Goal: Information Seeking & Learning: Find specific fact

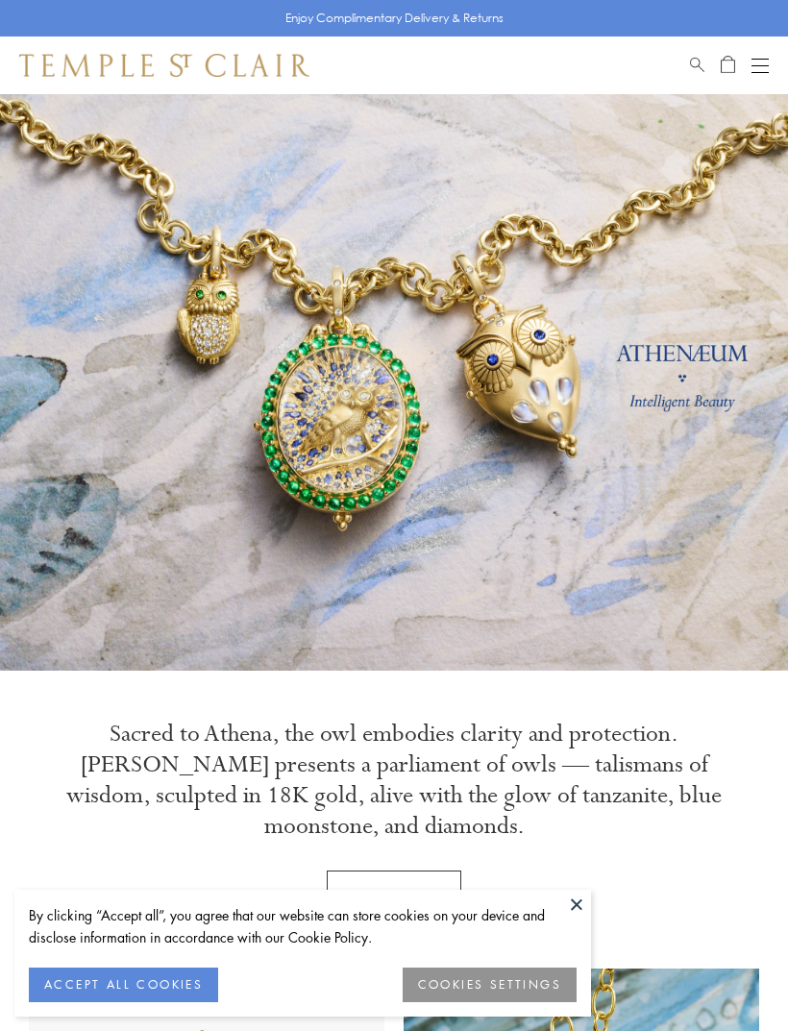
click at [691, 77] on div "Shop Shop Categories Amulets Pendants & Charms Lockets Chains & Leather Cords E…" at bounding box center [394, 66] width 788 height 58
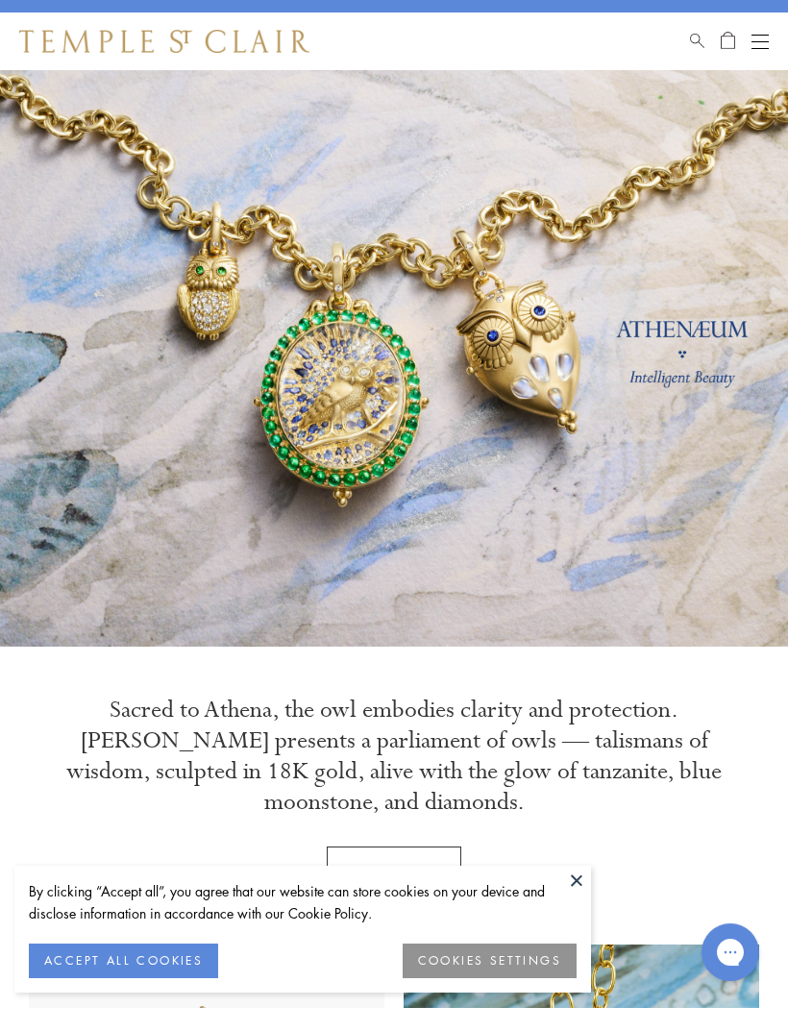
scroll to position [3216, 0]
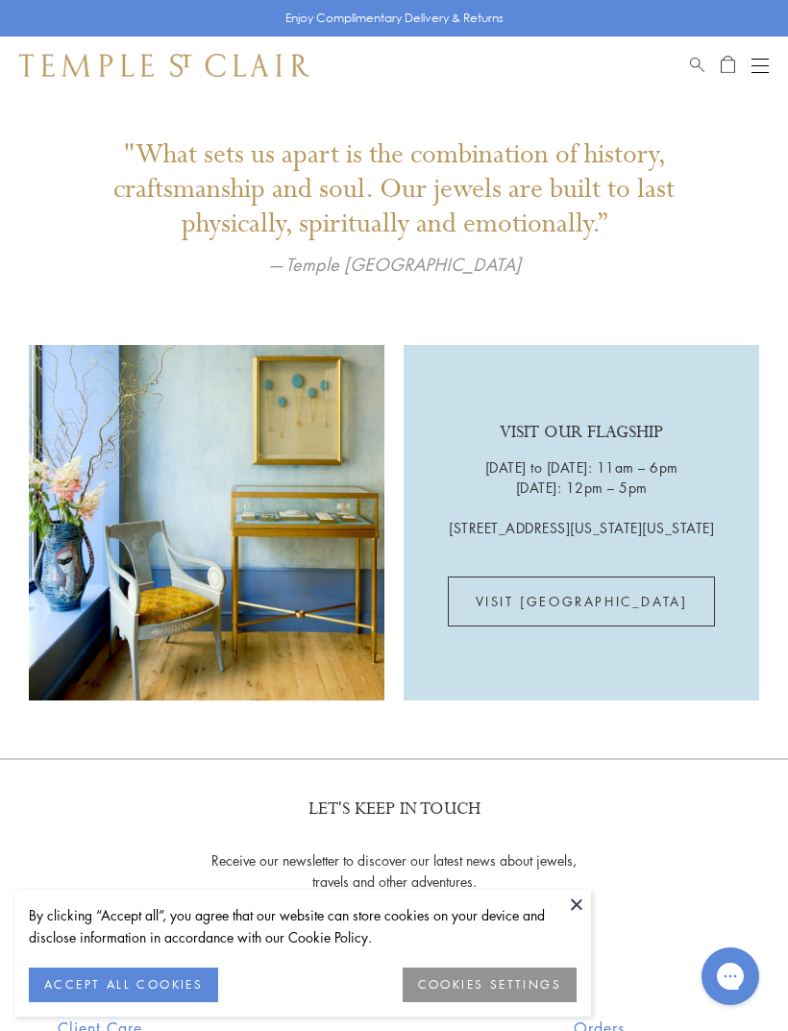
click at [702, 68] on span "Search" at bounding box center [697, 62] width 14 height 16
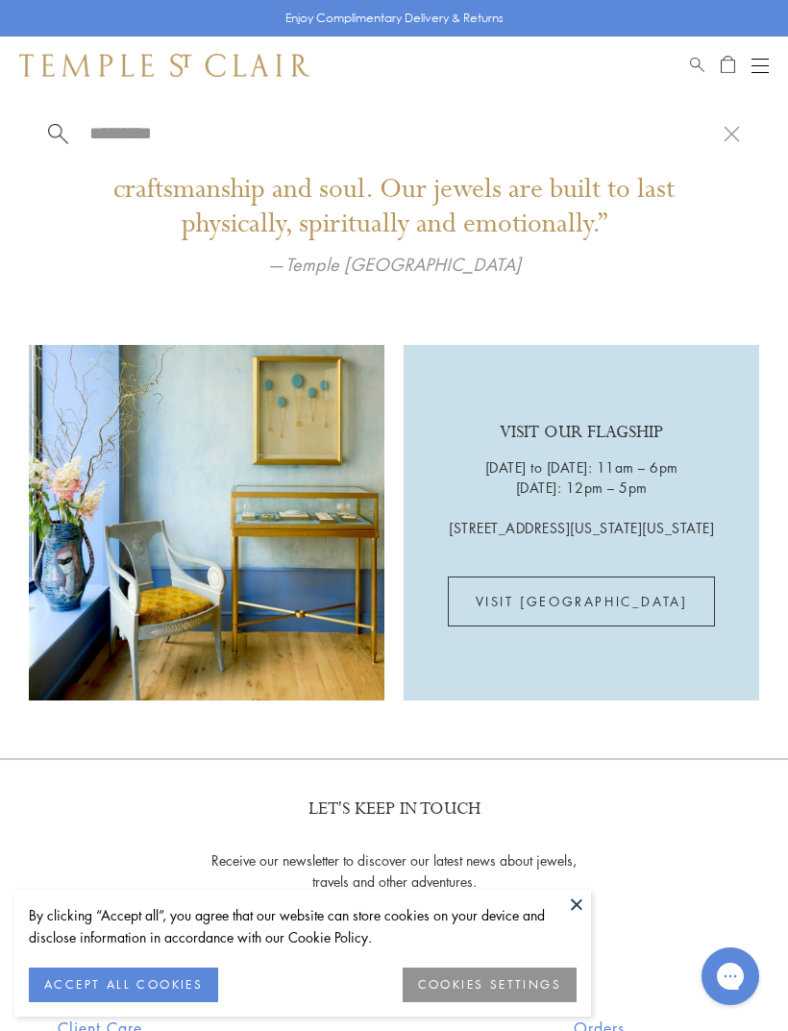
click at [235, 122] on input "search" at bounding box center [405, 133] width 636 height 22
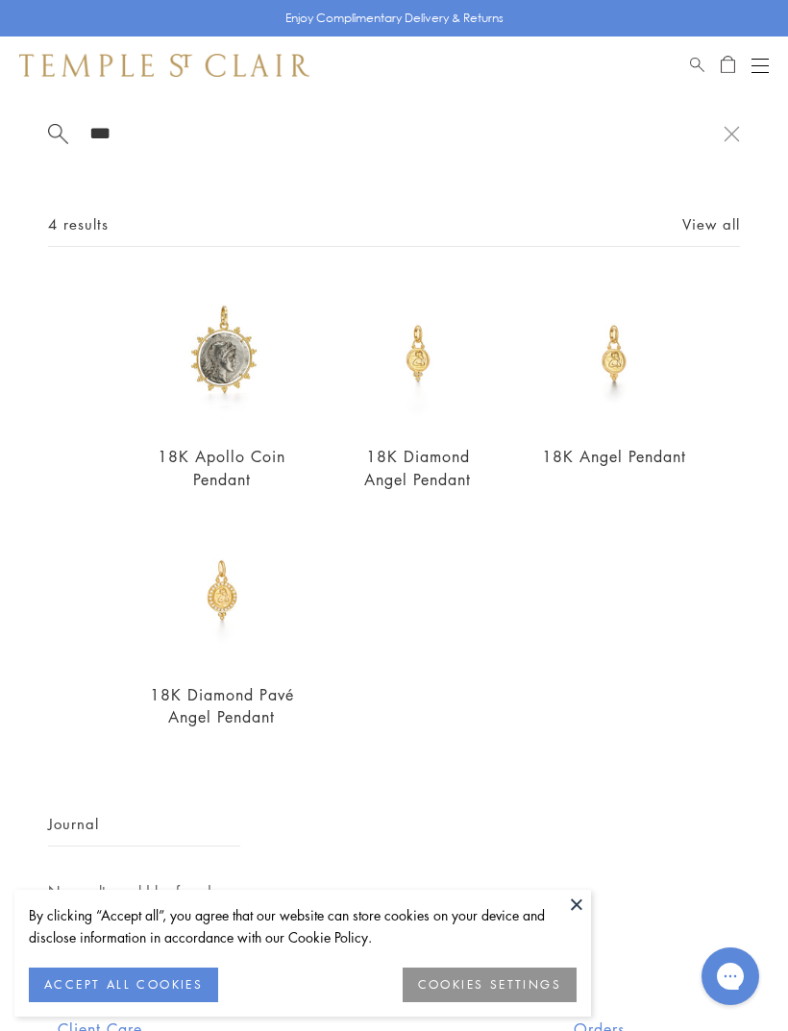
type input "***"
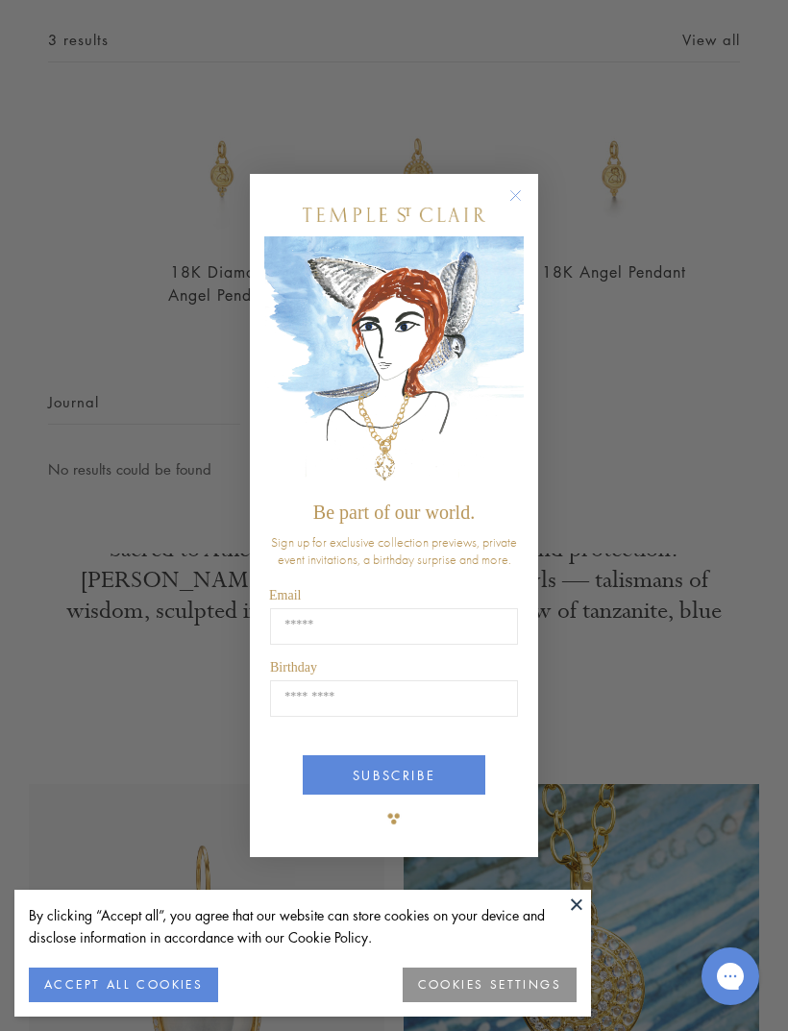
click at [521, 185] on circle "Close dialog" at bounding box center [516, 195] width 23 height 23
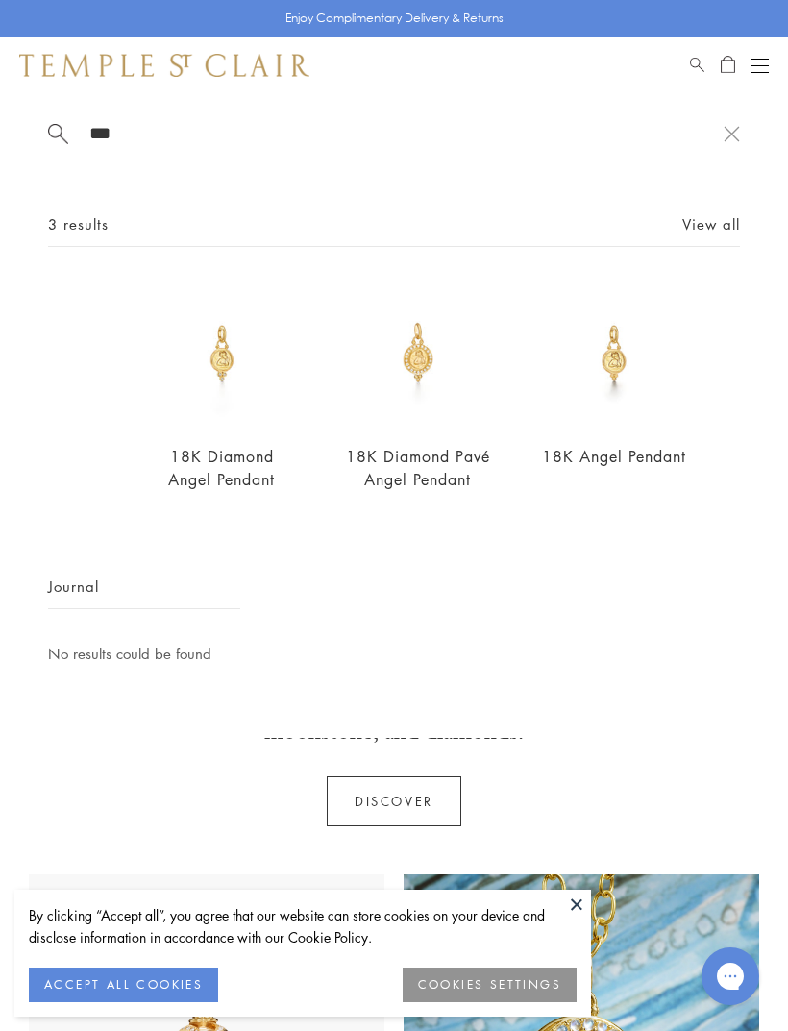
click at [429, 375] on img at bounding box center [418, 354] width 148 height 148
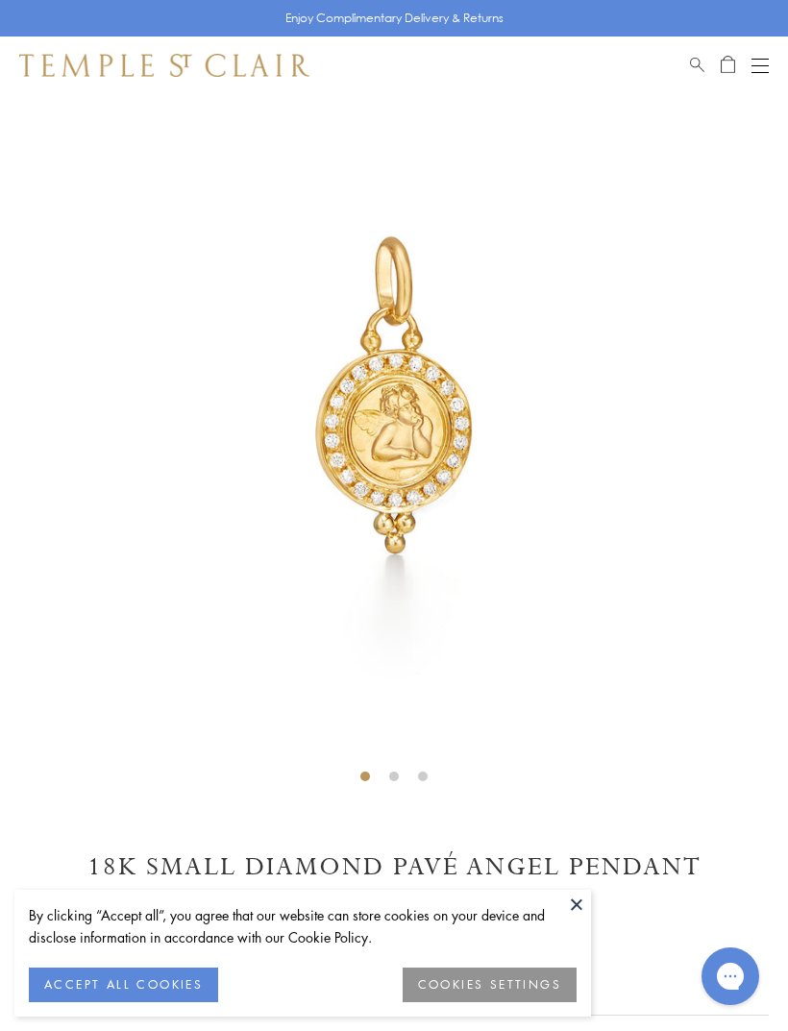
scroll to position [94, 0]
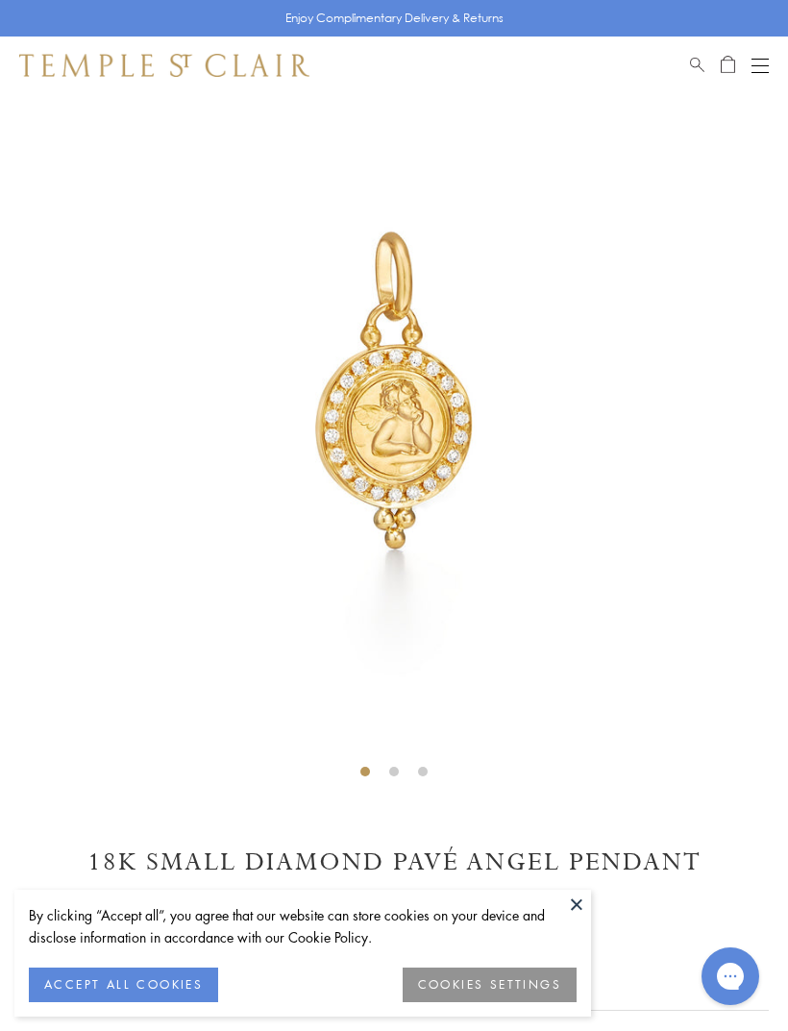
click at [163, 975] on button "ACCEPT ALL COOKIES" at bounding box center [123, 985] width 189 height 35
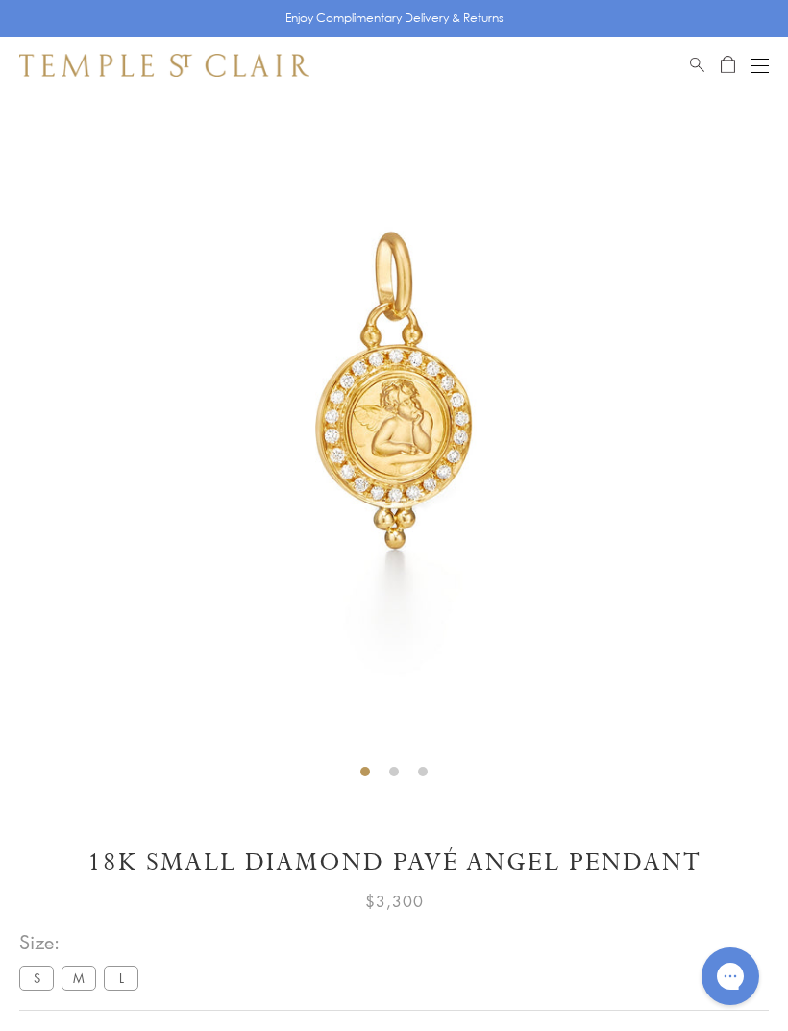
click at [77, 978] on label "M" at bounding box center [79, 978] width 35 height 24
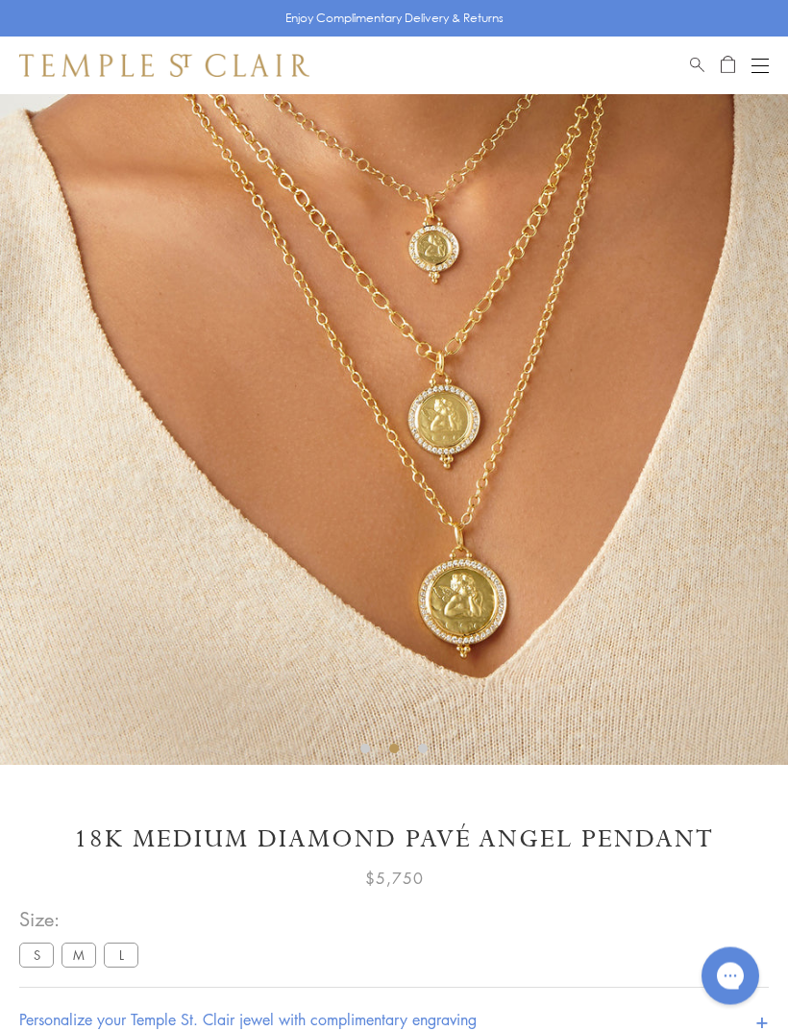
click at [37, 954] on label "S" at bounding box center [36, 956] width 35 height 24
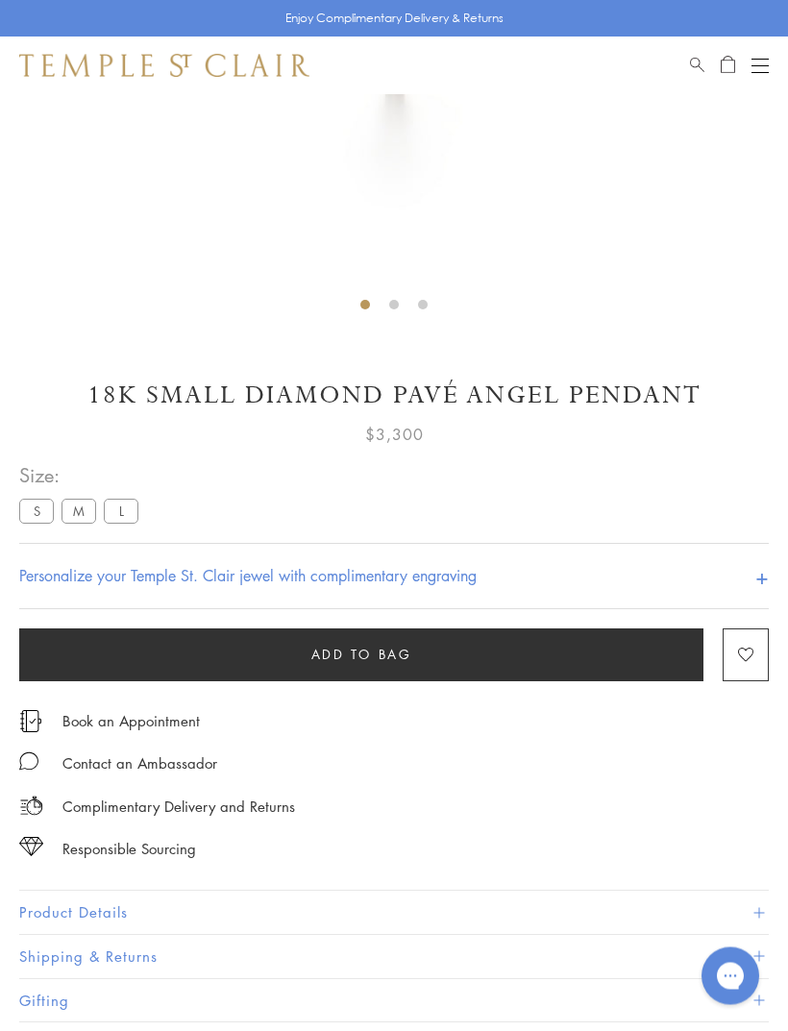
scroll to position [537, 0]
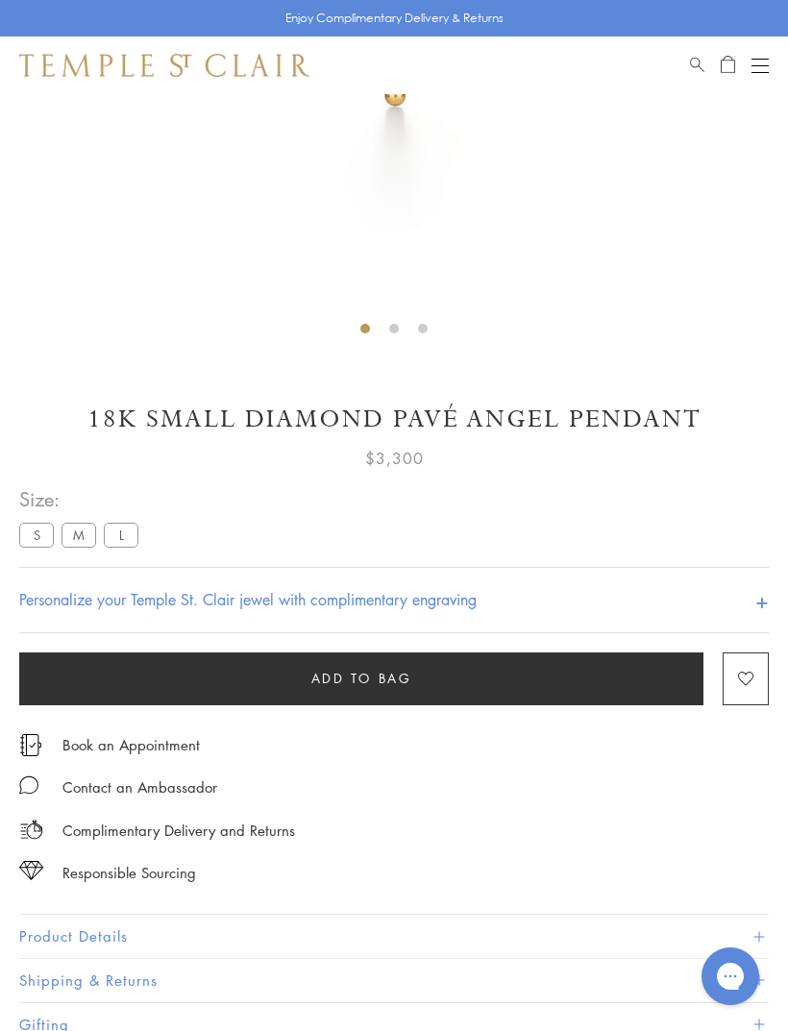
click at [384, 595] on h4 "Personalize your Temple St. Clair jewel with complimentary engraving" at bounding box center [248, 599] width 458 height 23
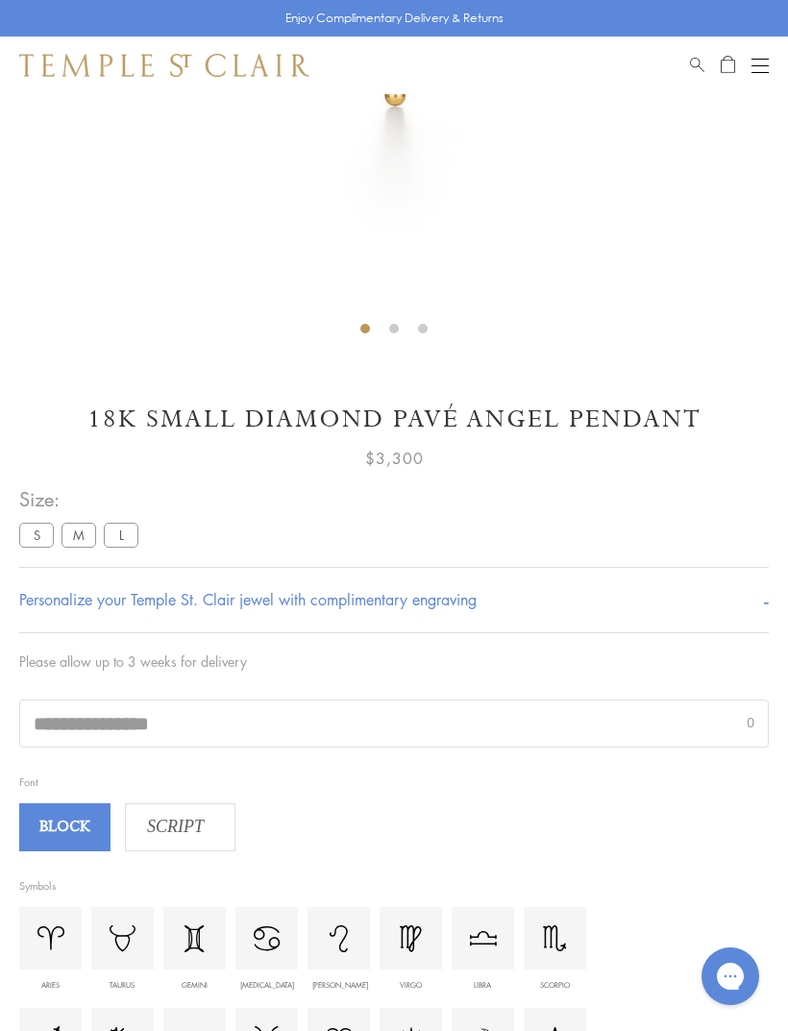
click at [209, 710] on input "text" at bounding box center [394, 724] width 748 height 46
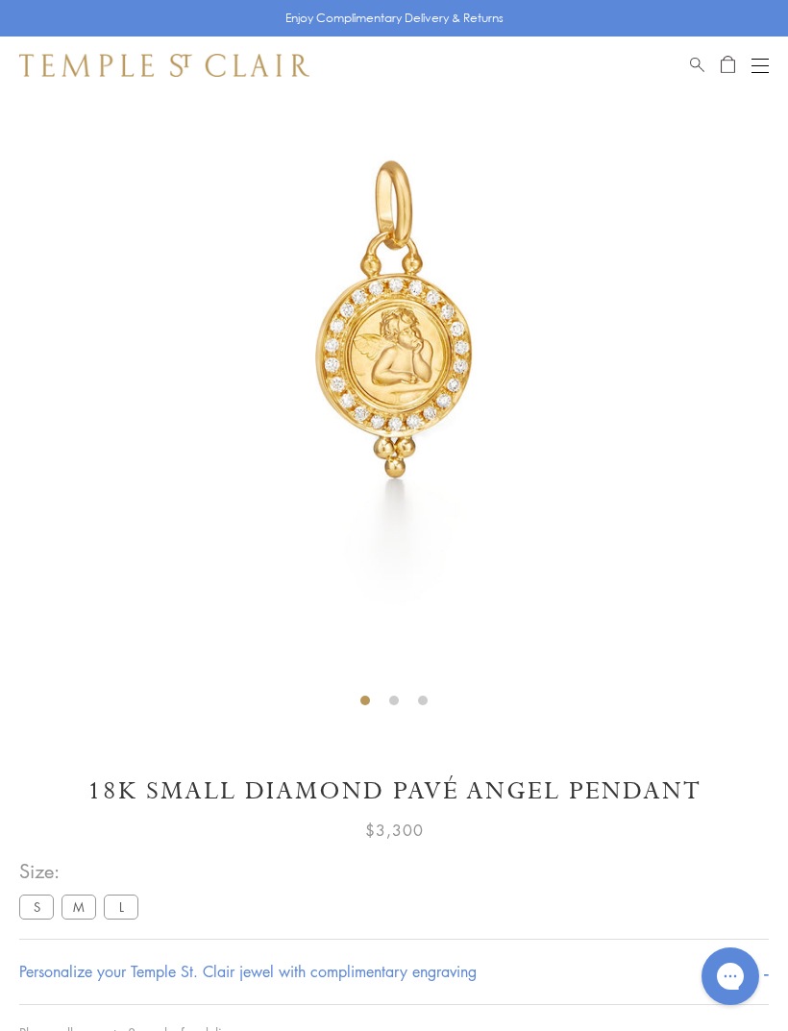
type input "***"
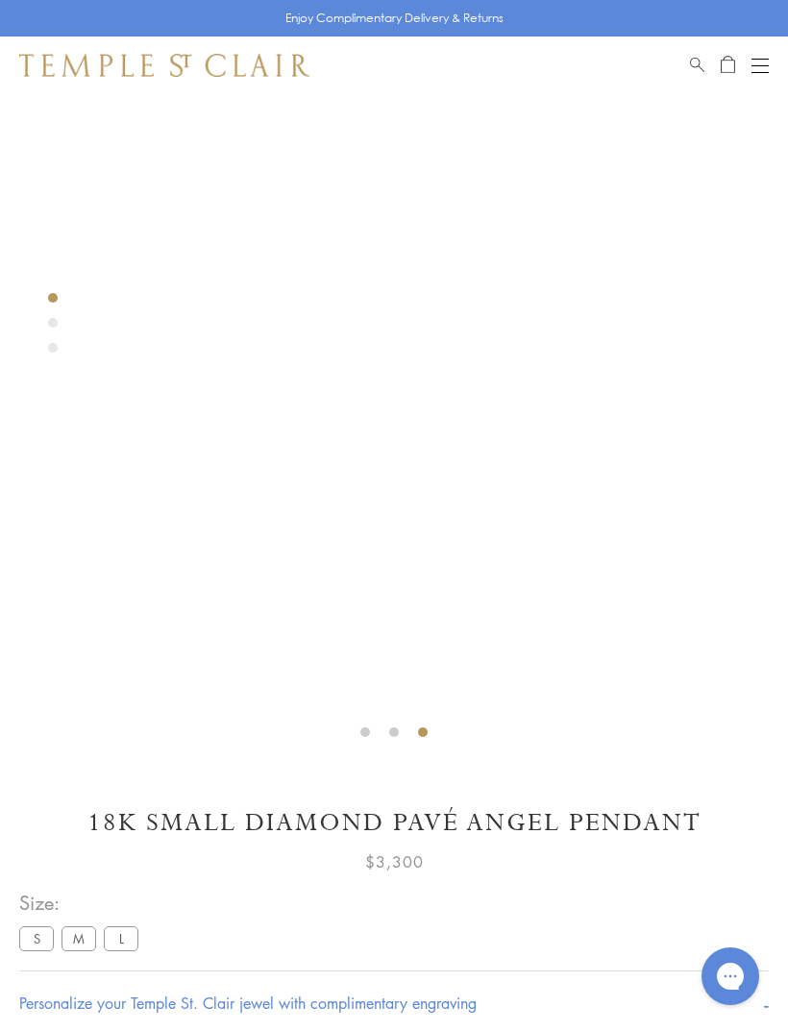
scroll to position [128, 0]
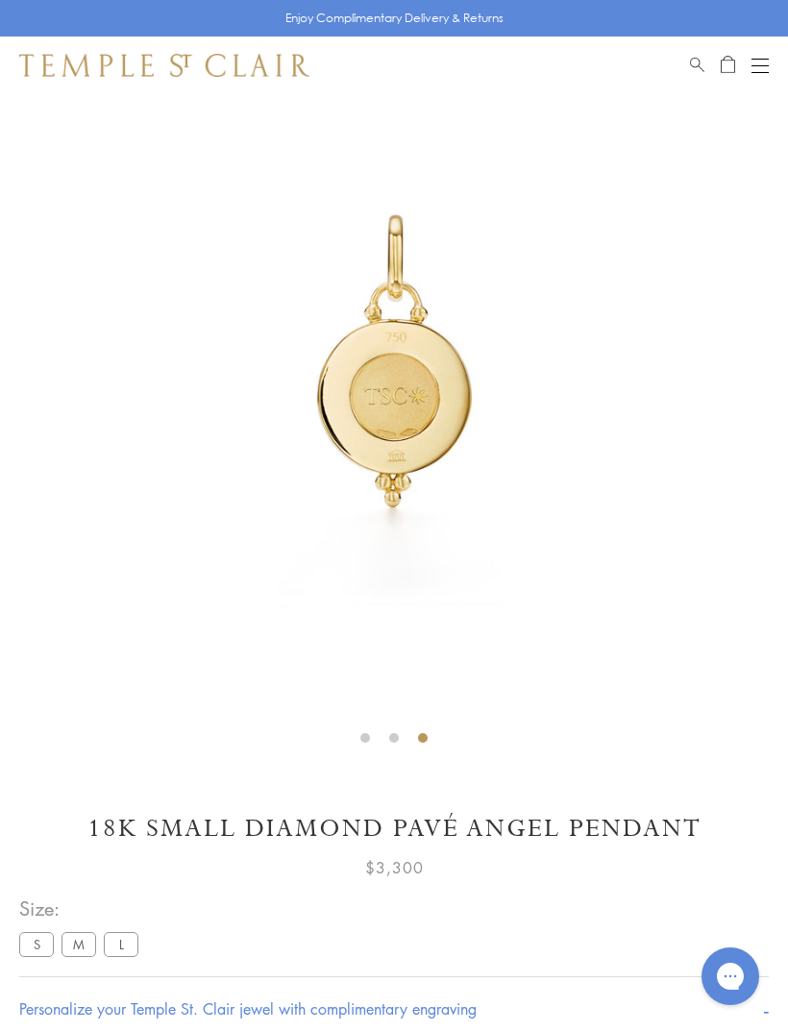
click at [376, 367] on img at bounding box center [394, 360] width 788 height 788
click at [400, 408] on img at bounding box center [394, 360] width 788 height 788
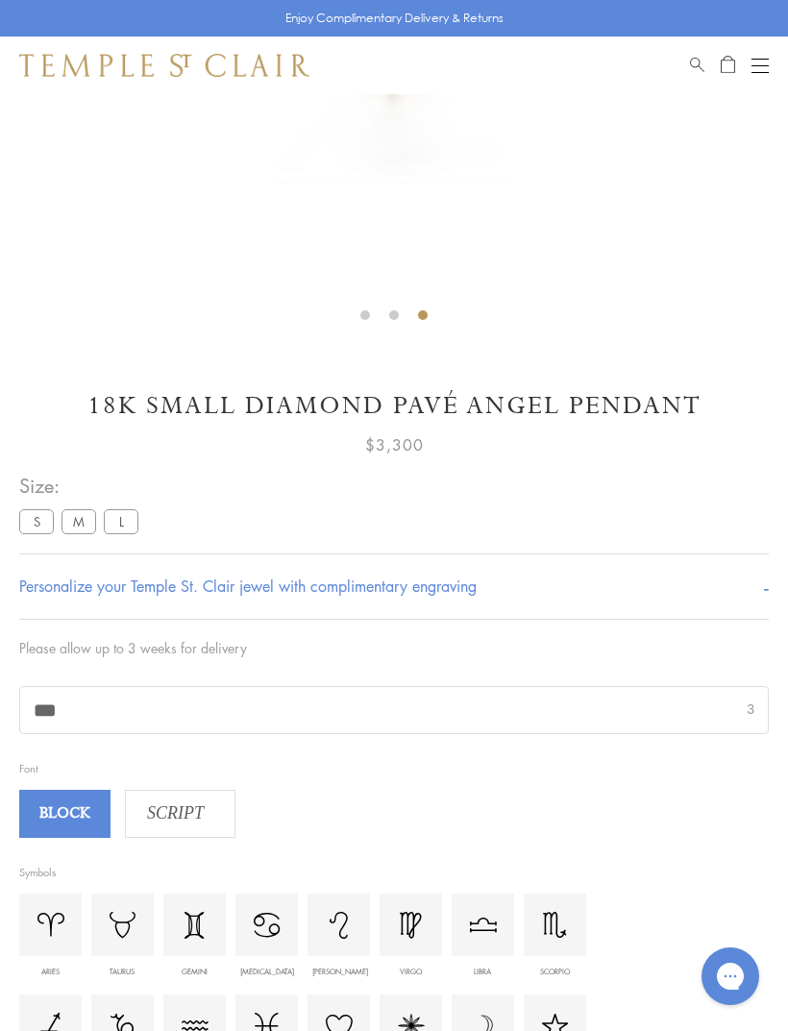
scroll to position [552, 0]
click at [201, 789] on div "SCRIPT" at bounding box center [180, 813] width 111 height 48
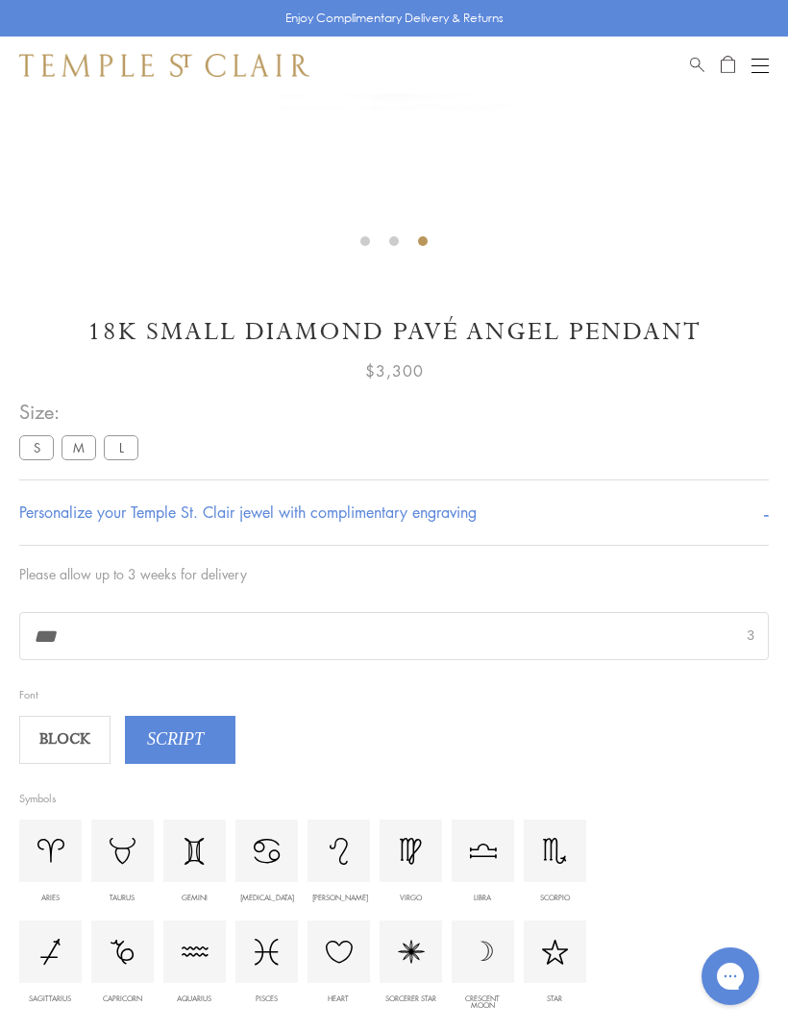
scroll to position [659, 0]
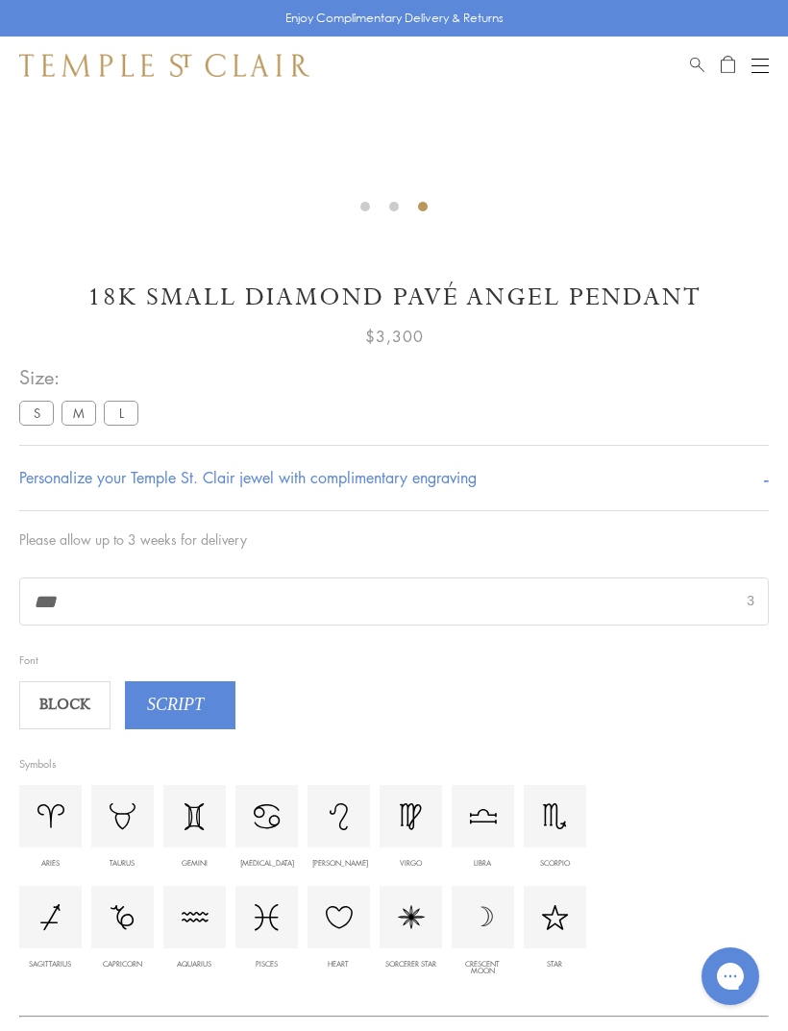
click at [62, 709] on span "BLOCK" at bounding box center [65, 705] width 87 height 29
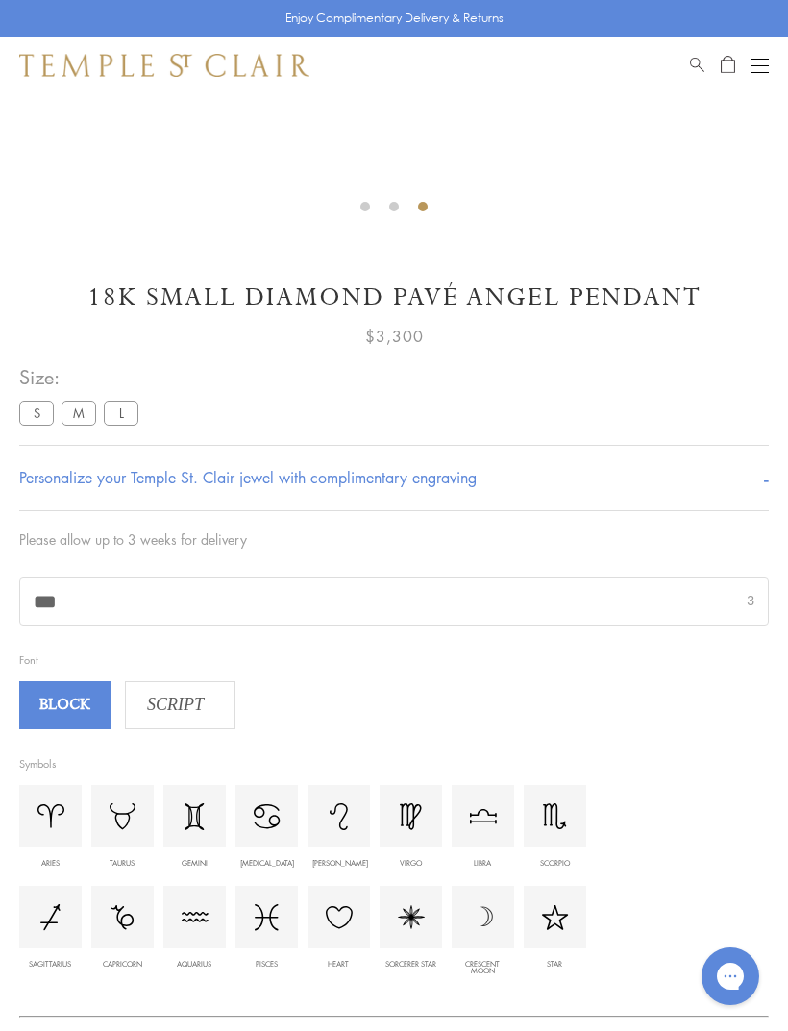
click at [160, 713] on span "SCRIPT" at bounding box center [175, 705] width 99 height 29
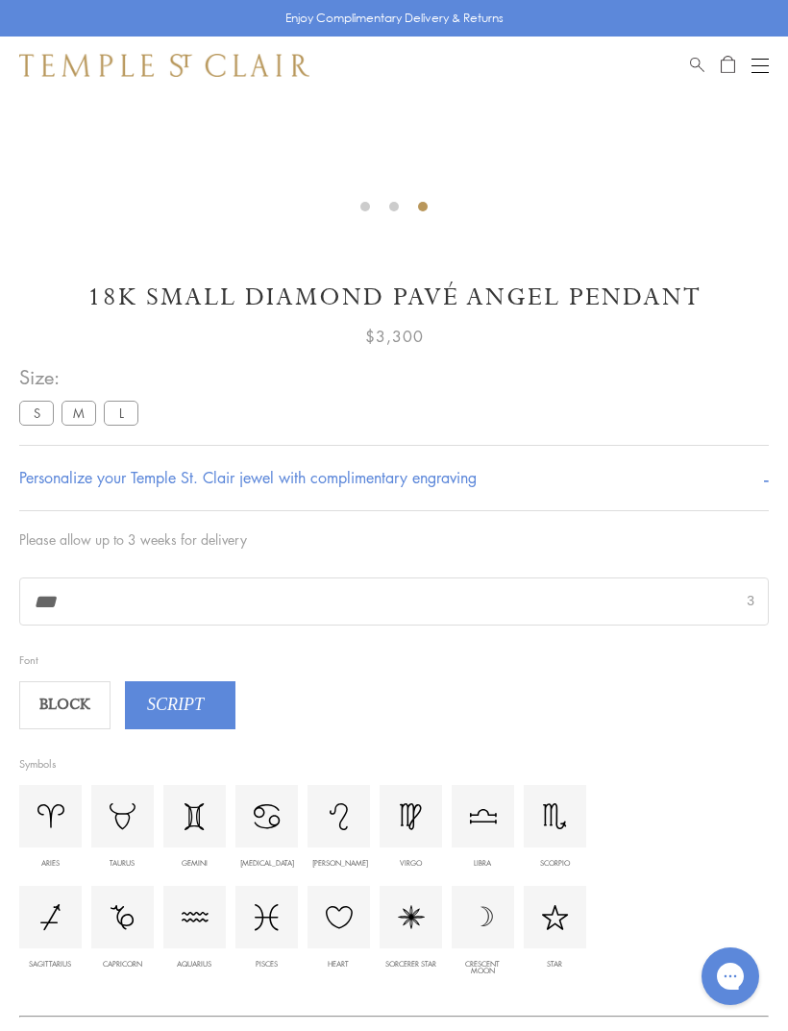
click at [66, 701] on span "BLOCK" at bounding box center [65, 705] width 87 height 29
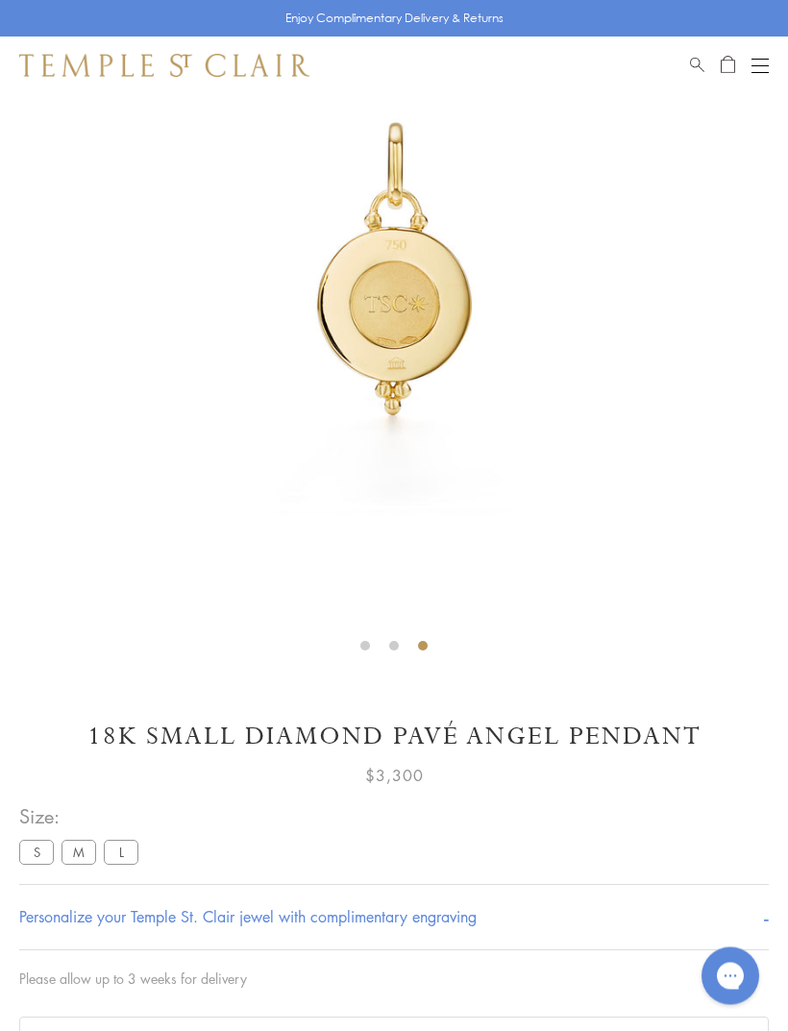
scroll to position [220, 0]
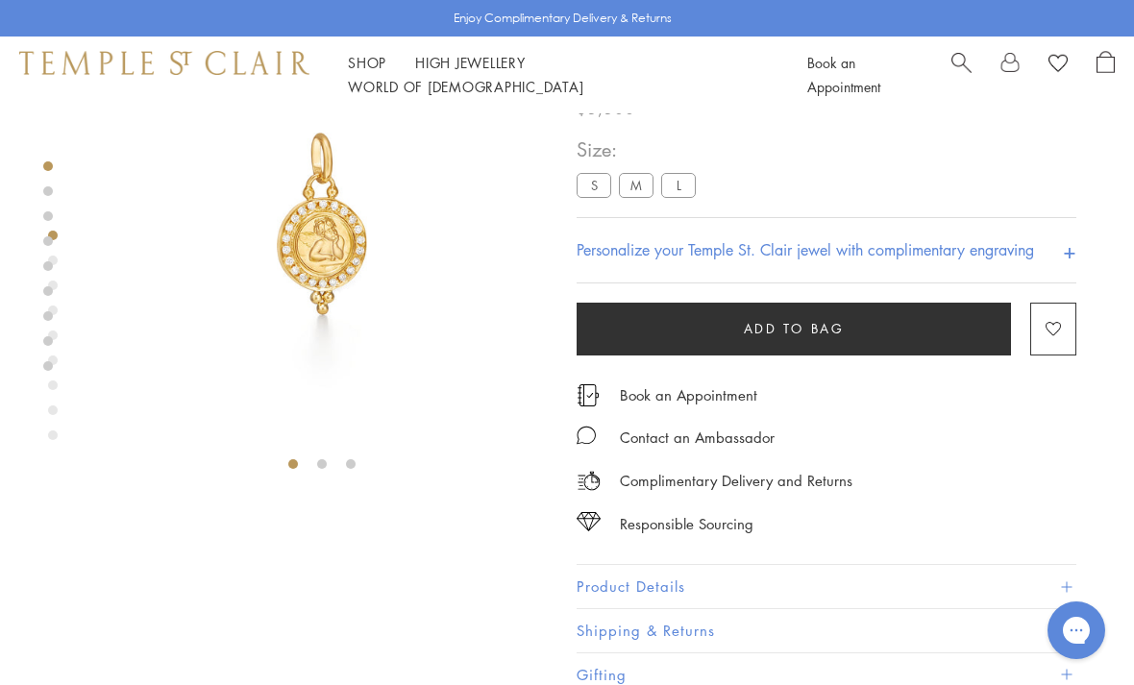
scroll to position [153, 2]
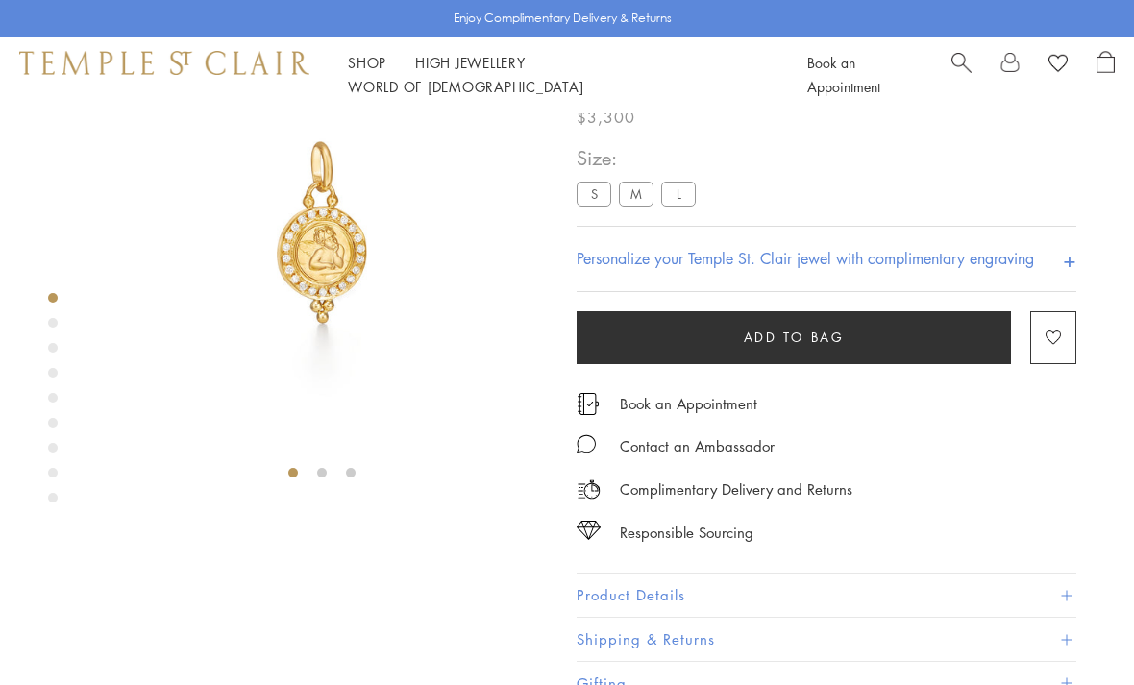
scroll to position [113, 0]
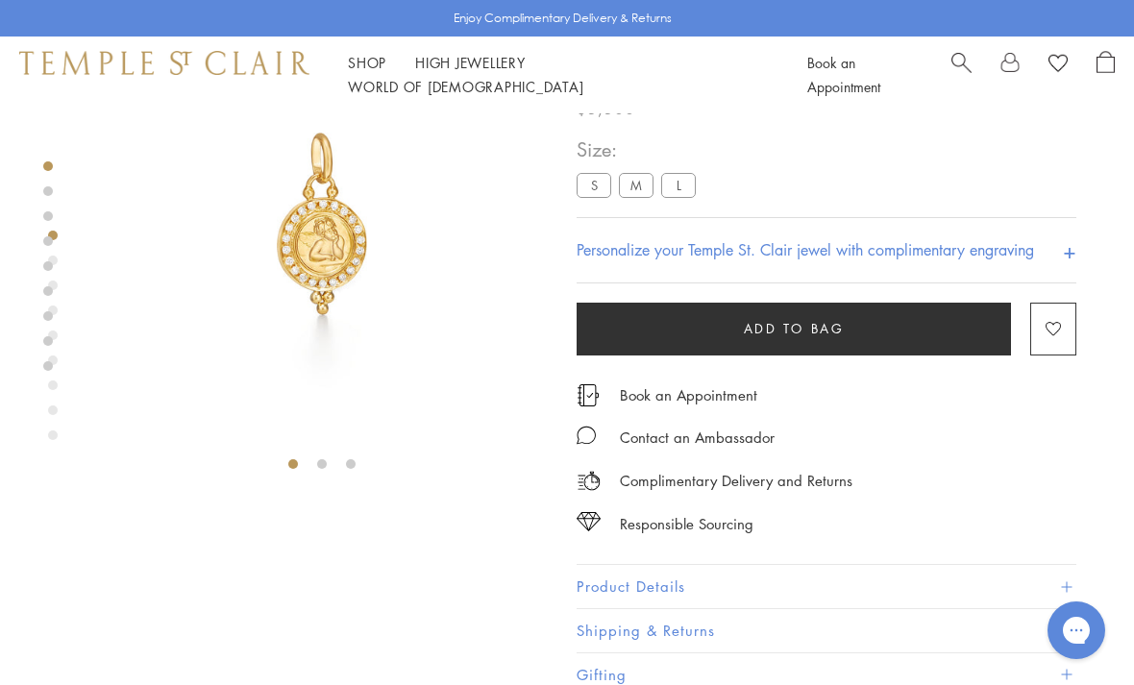
click at [957, 71] on span "Search" at bounding box center [962, 61] width 20 height 20
click at [194, 158] on input "search" at bounding box center [578, 152] width 982 height 22
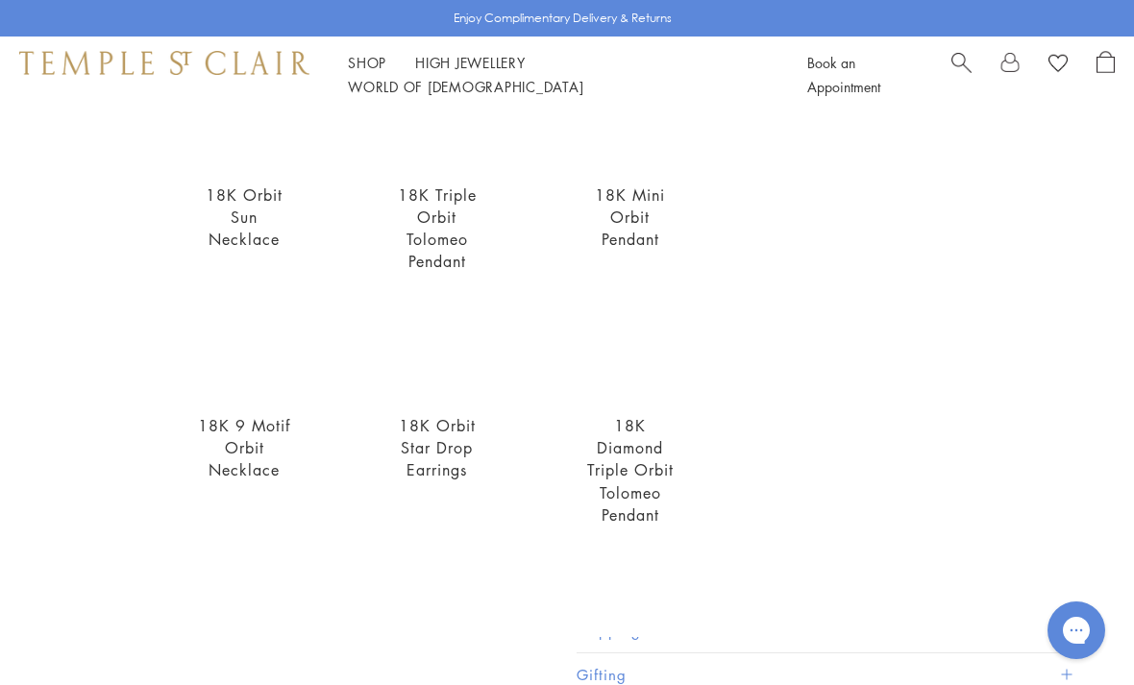
scroll to position [417, 0]
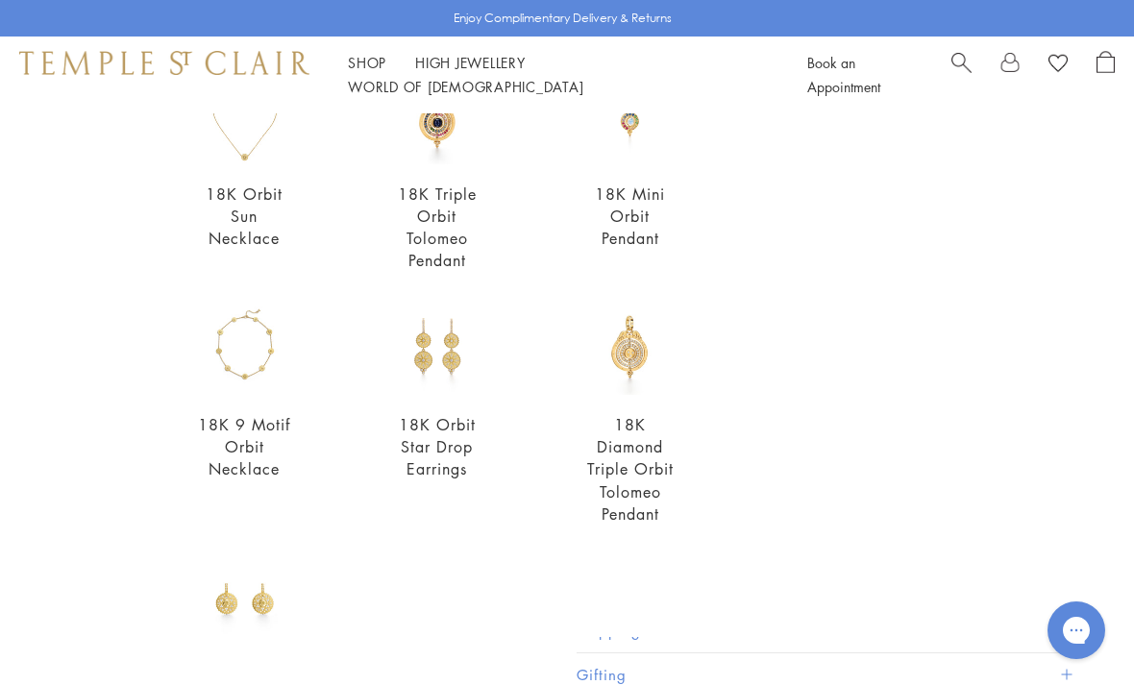
type input "*****"
click at [652, 368] on img at bounding box center [630, 347] width 97 height 97
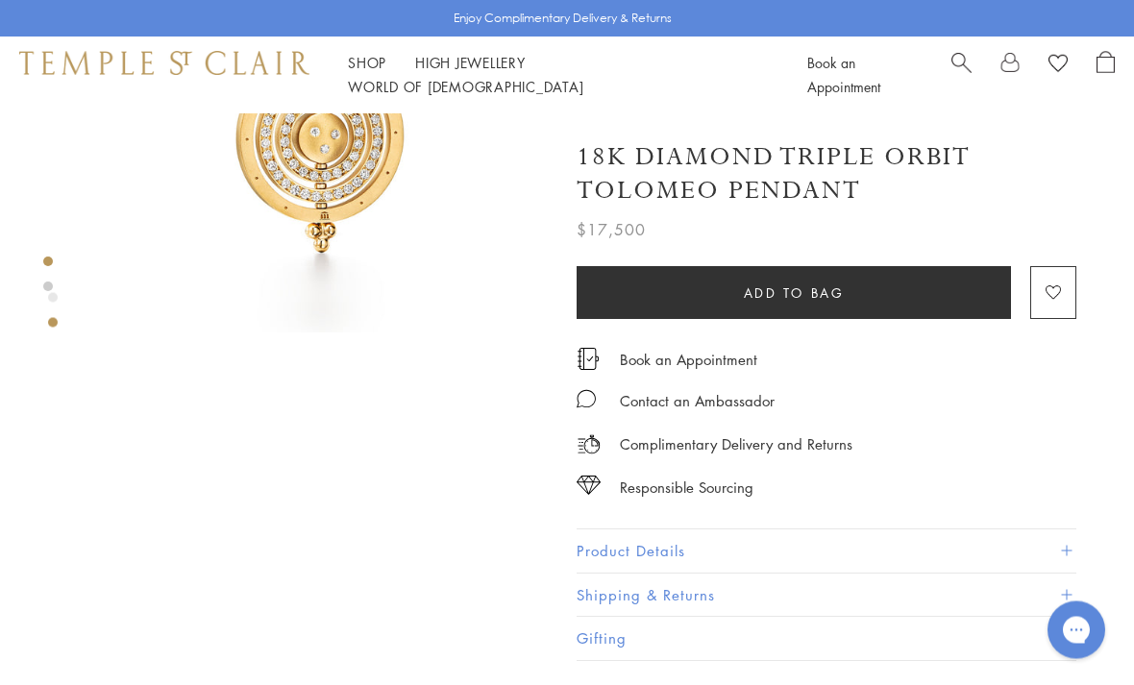
scroll to position [232, 0]
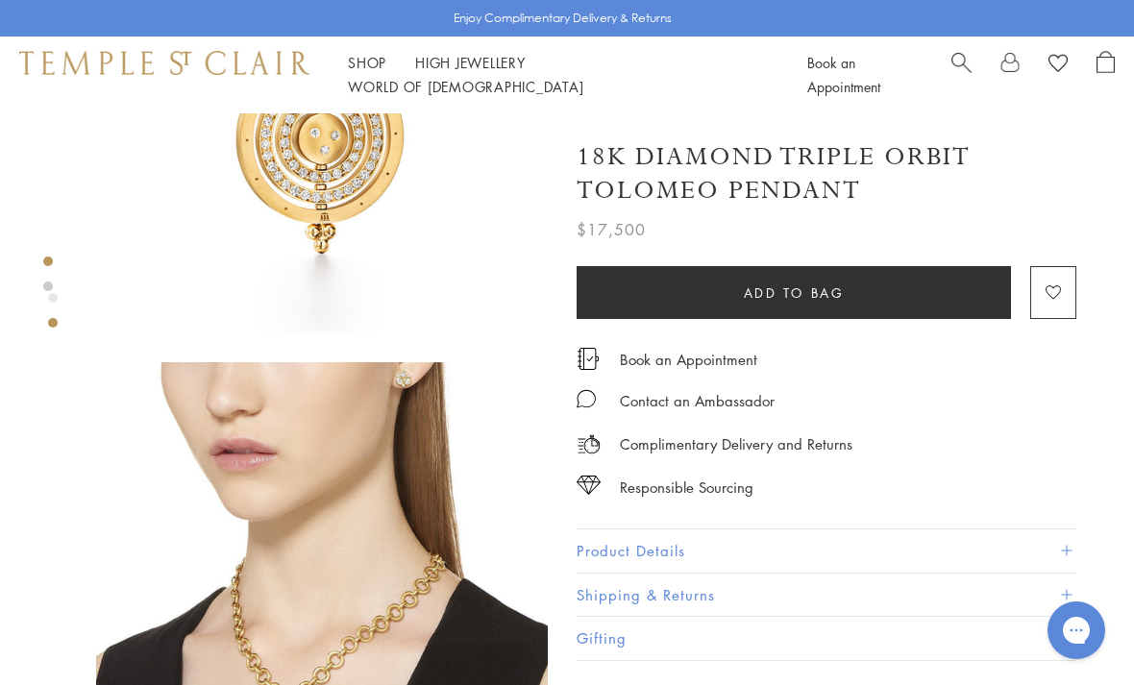
click at [750, 552] on button "Product Details" at bounding box center [827, 551] width 500 height 43
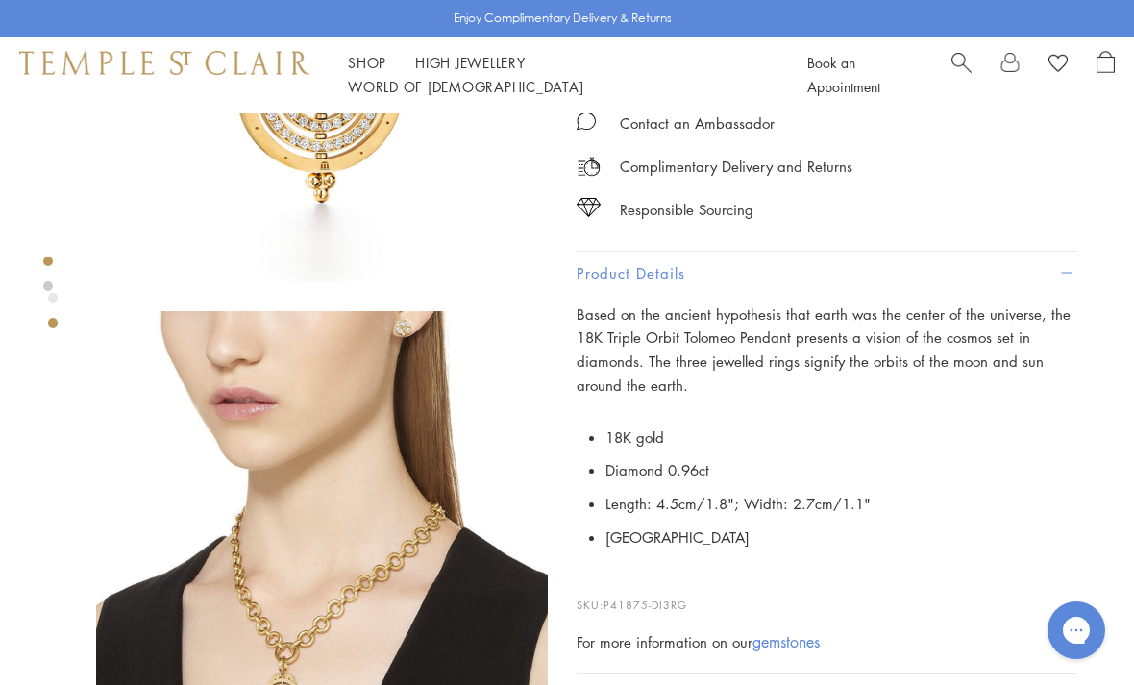
scroll to position [285, 0]
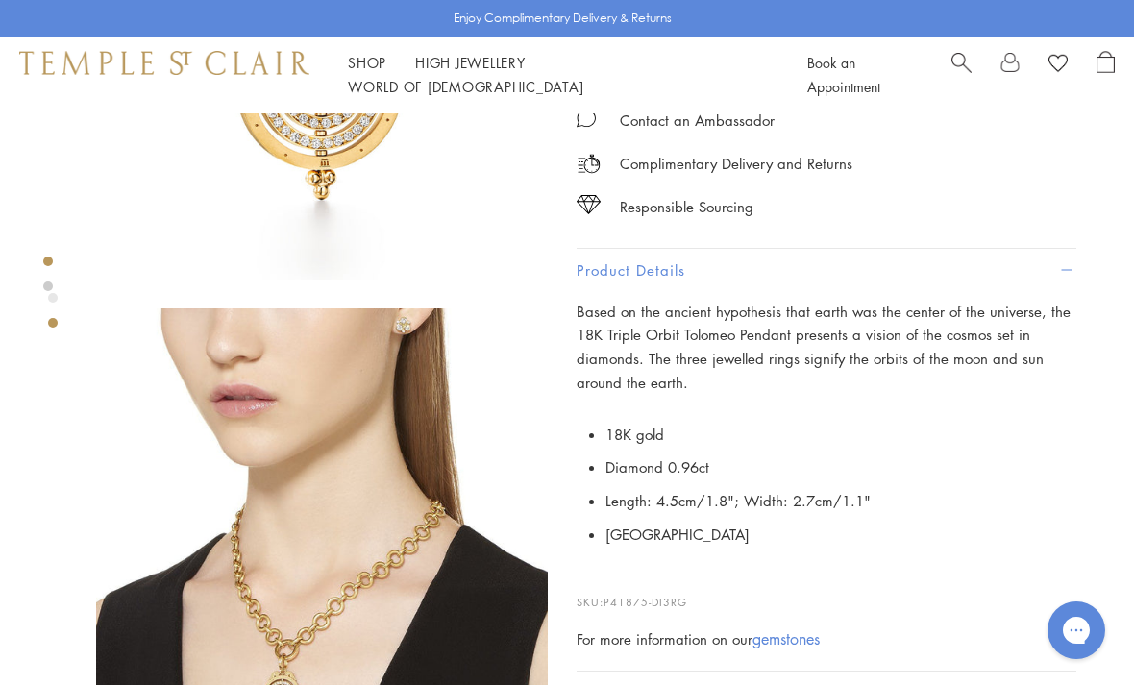
click at [635, 601] on span "P41875-DI3RG" at bounding box center [646, 602] width 84 height 14
click at [657, 595] on p "SKU: P41875-DI3RG" at bounding box center [827, 593] width 500 height 37
click at [613, 614] on div "Based on the ancient hypothesis that earth was the center of the universe, the …" at bounding box center [827, 476] width 500 height 352
copy p "P41875-DI3RG"
